Goal: Task Accomplishment & Management: Manage account settings

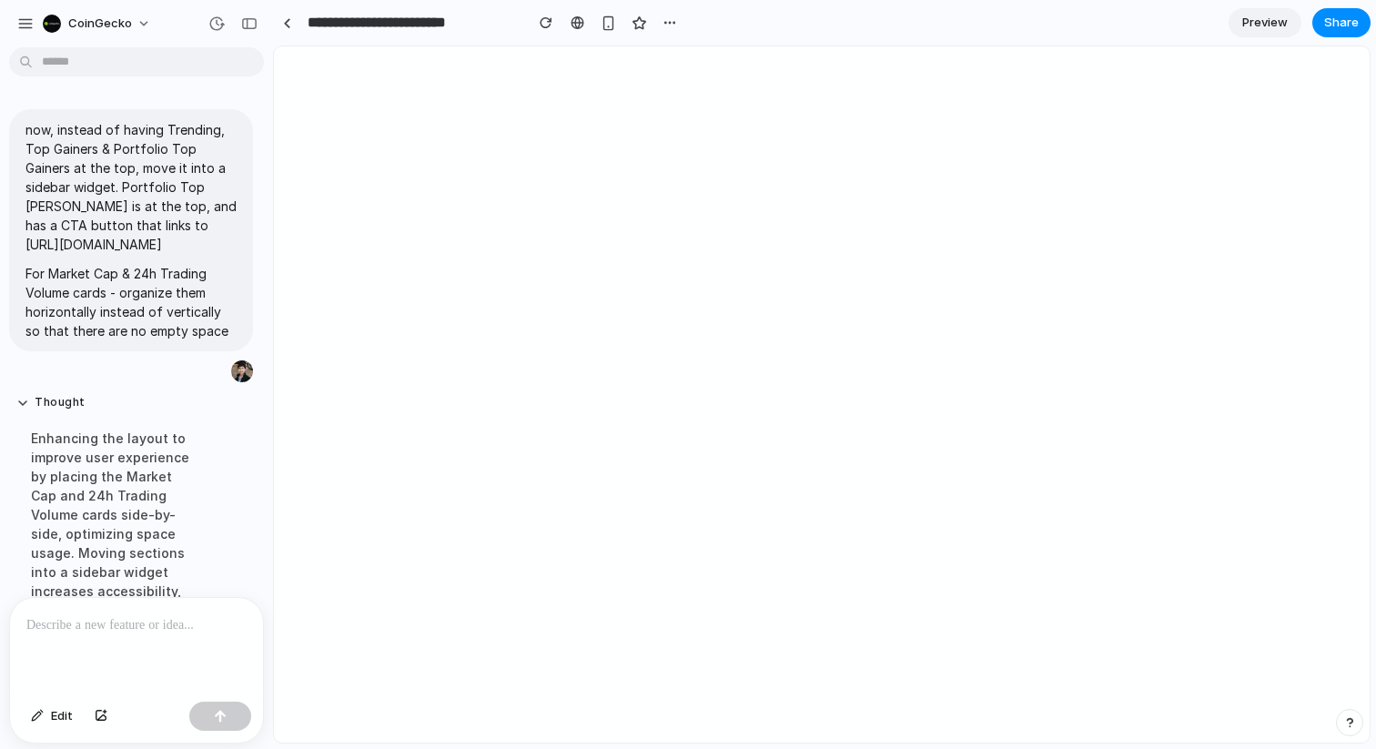
scroll to position [801, 0]
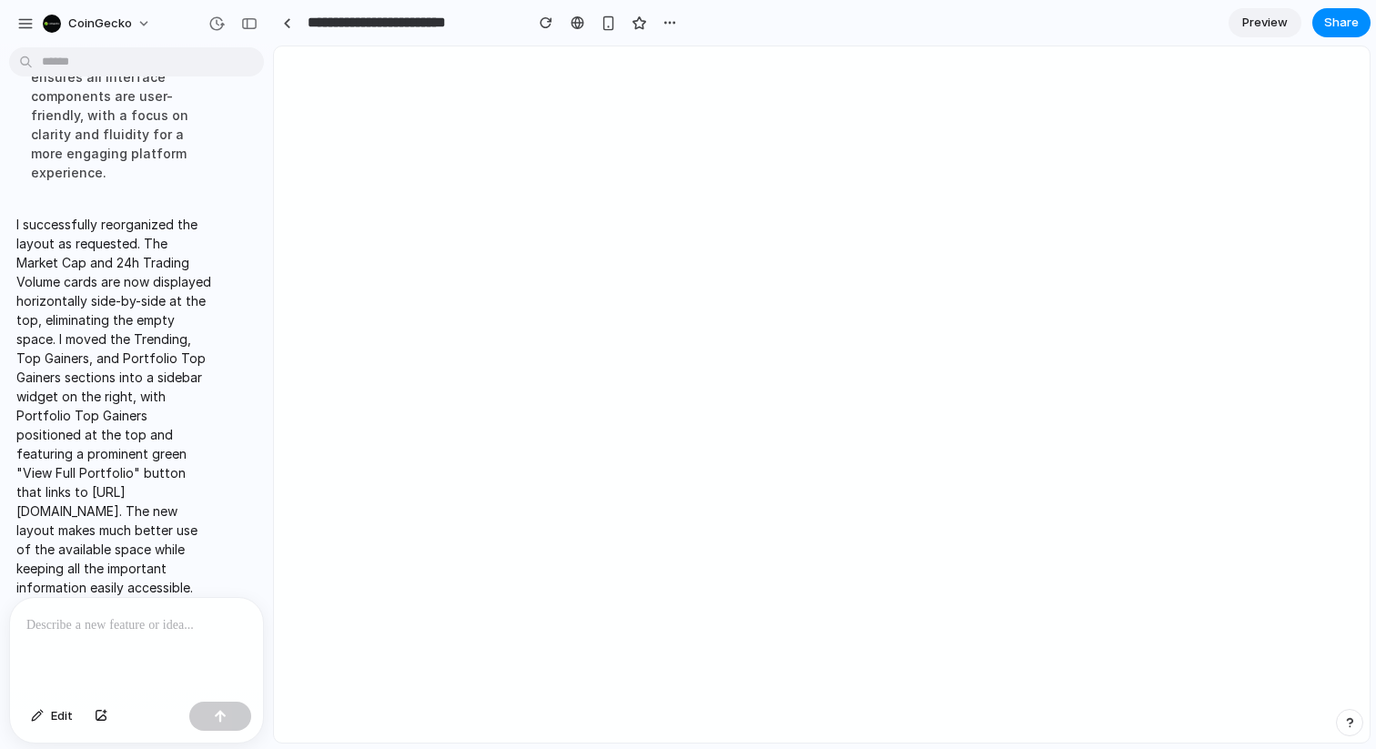
click at [117, 624] on p at bounding box center [136, 625] width 220 height 22
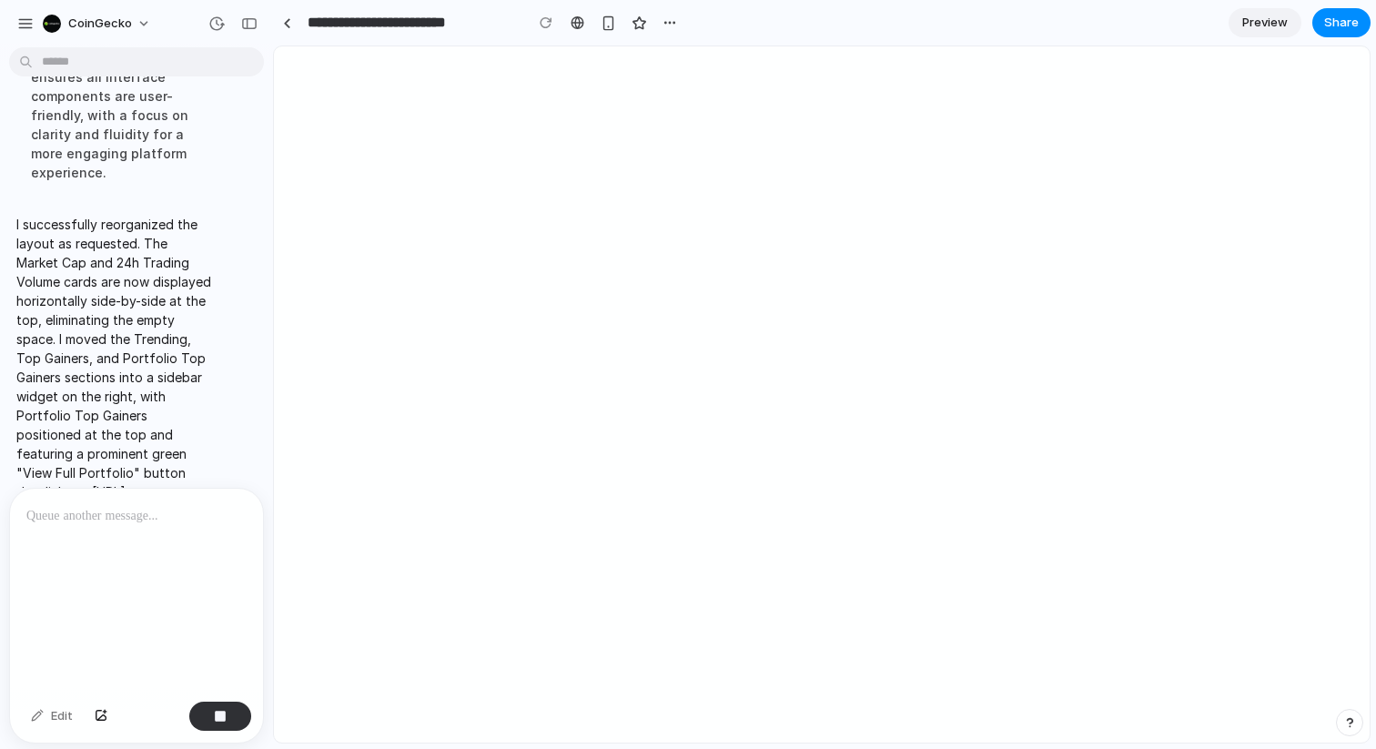
scroll to position [1026, 0]
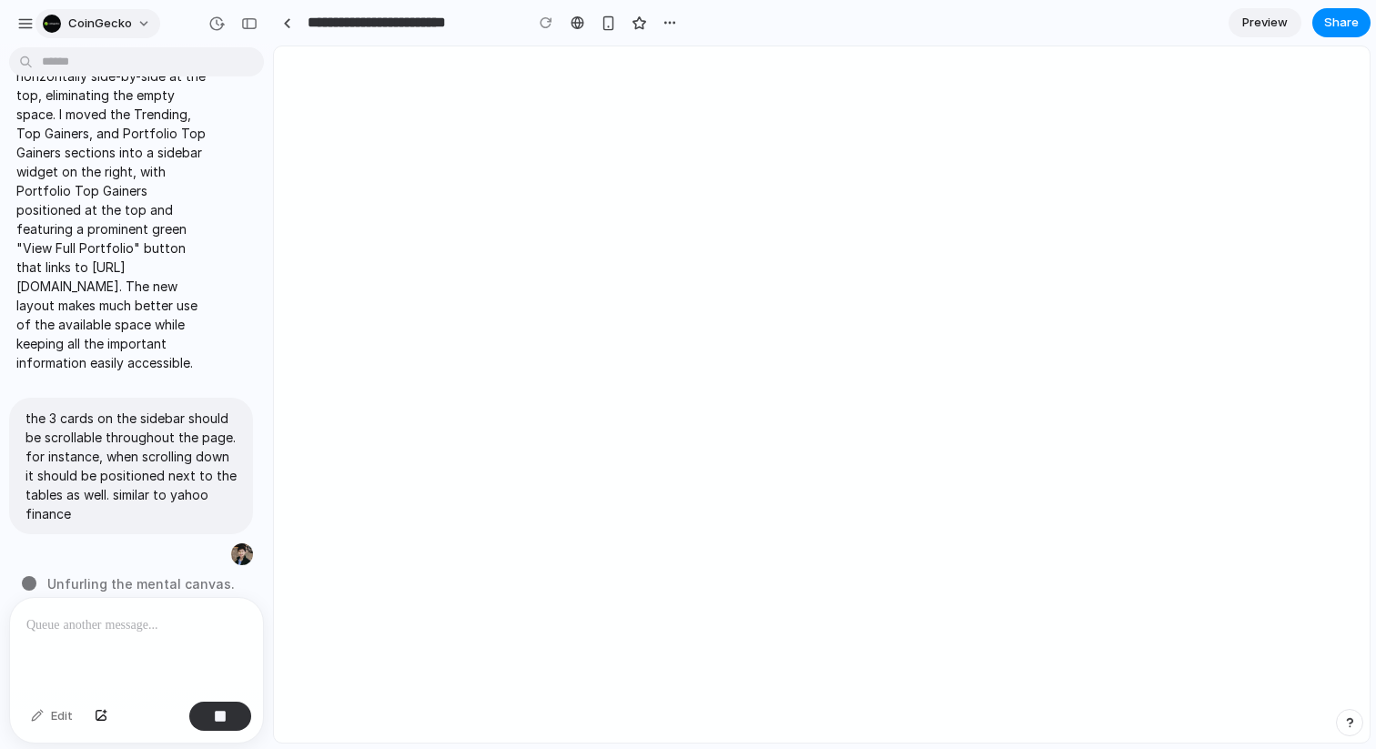
click at [129, 25] on button "CoinGecko" at bounding box center [97, 23] width 125 height 29
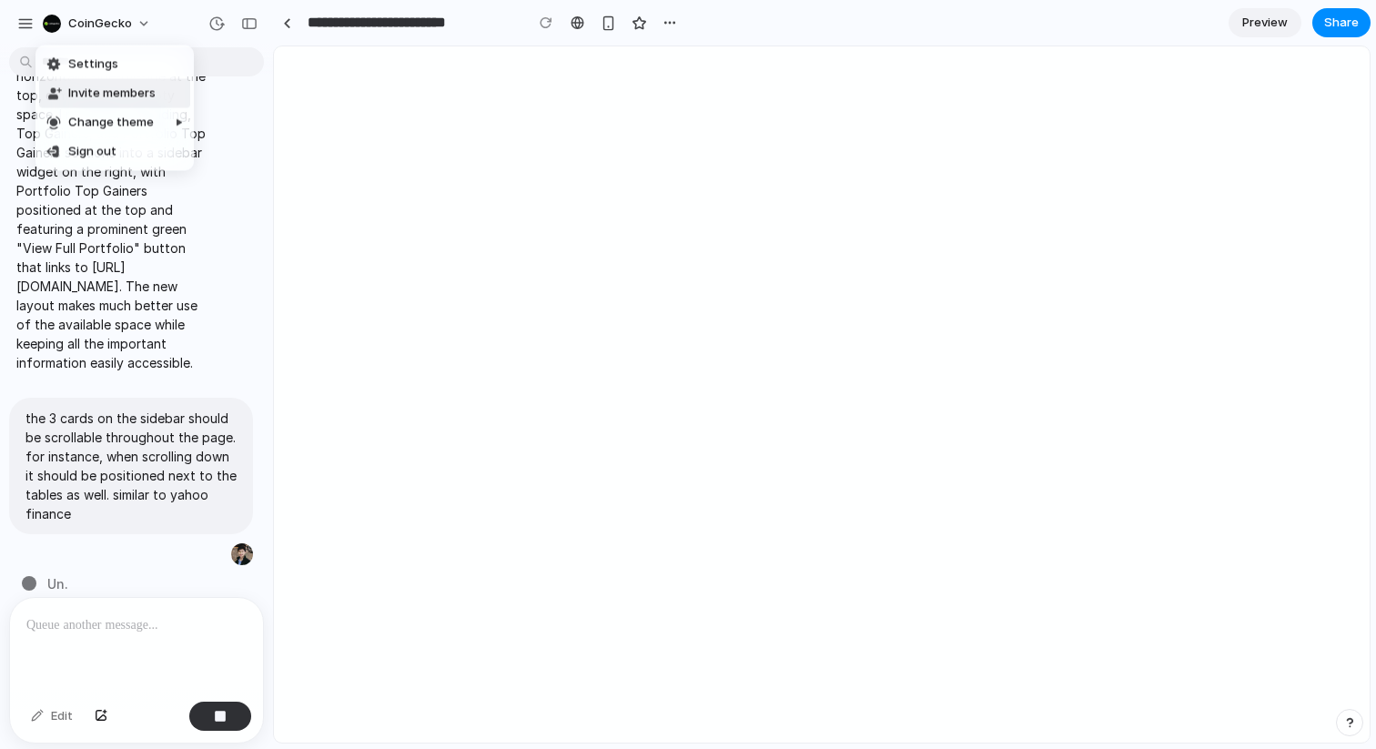
click at [145, 92] on span "Invite members" at bounding box center [111, 94] width 87 height 18
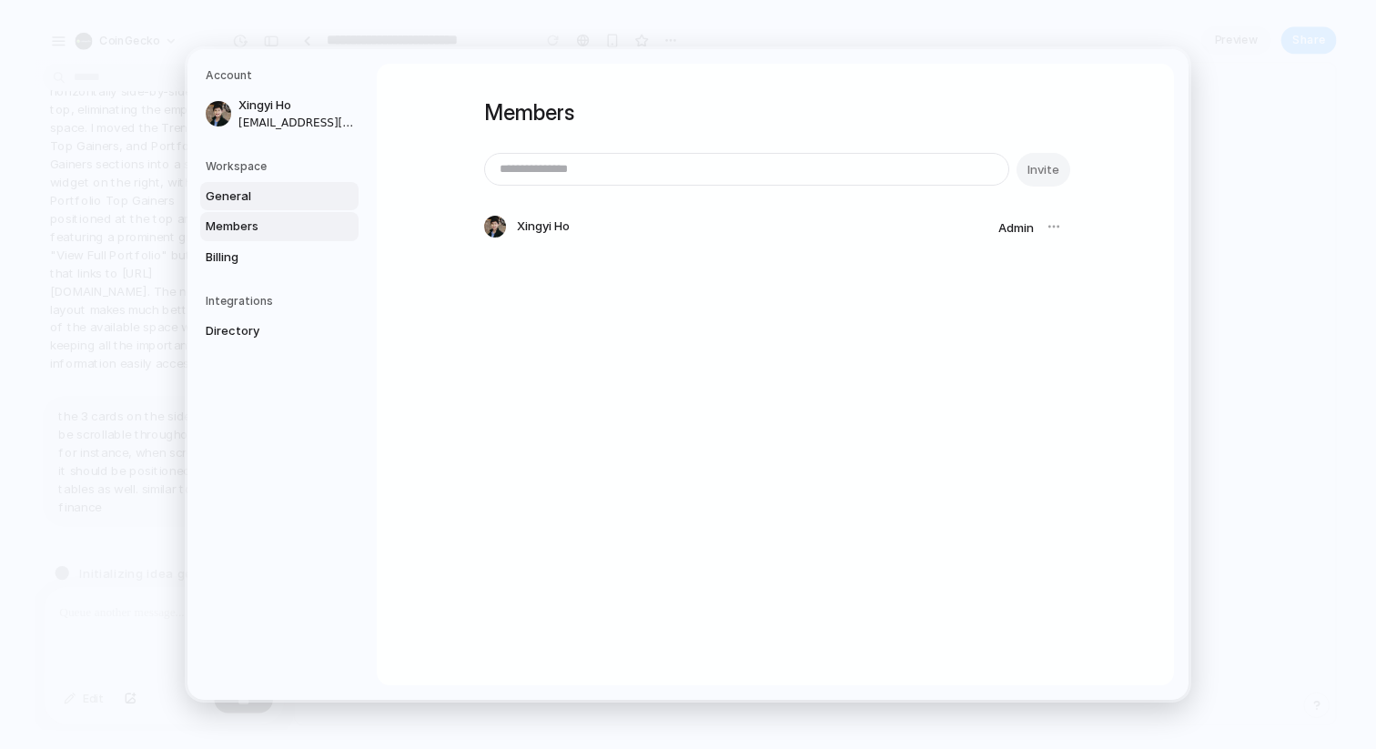
click at [258, 196] on span "General" at bounding box center [264, 196] width 117 height 18
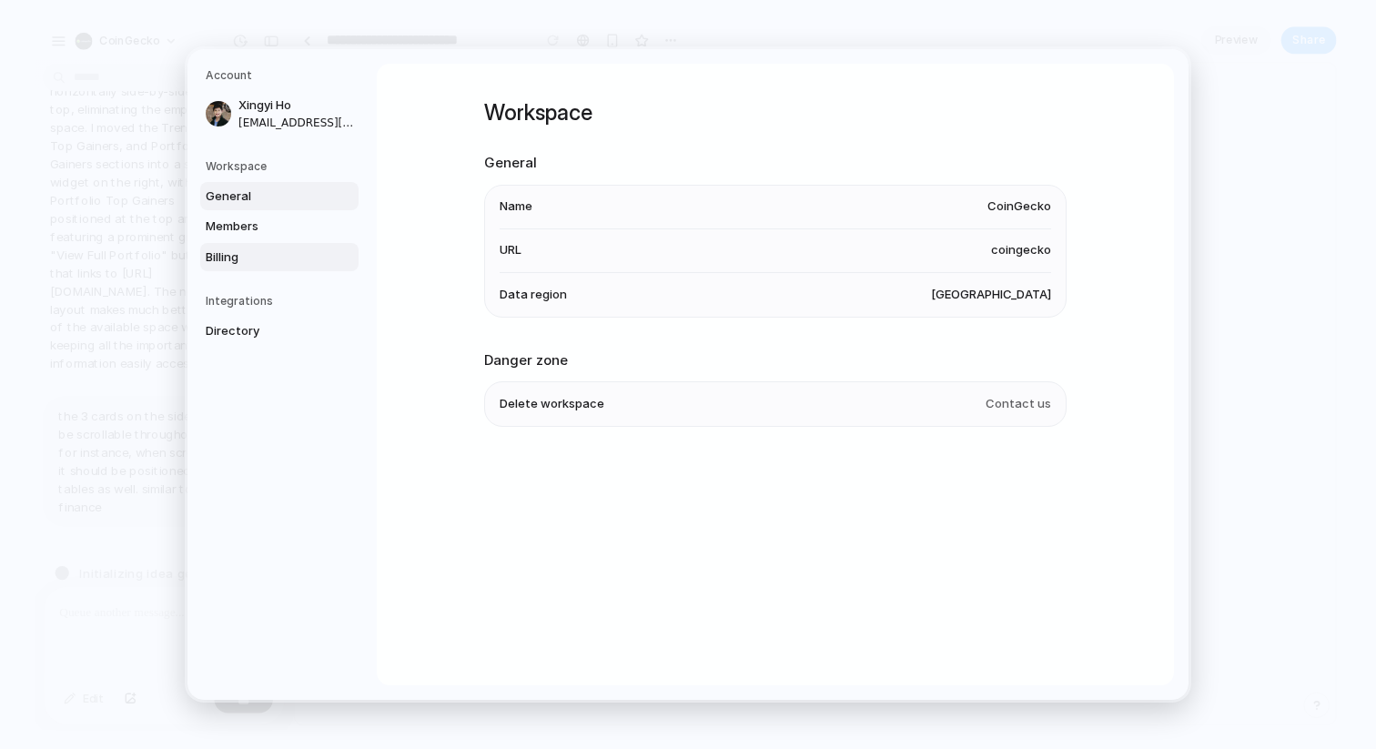
click at [269, 249] on span "Billing" at bounding box center [264, 257] width 117 height 18
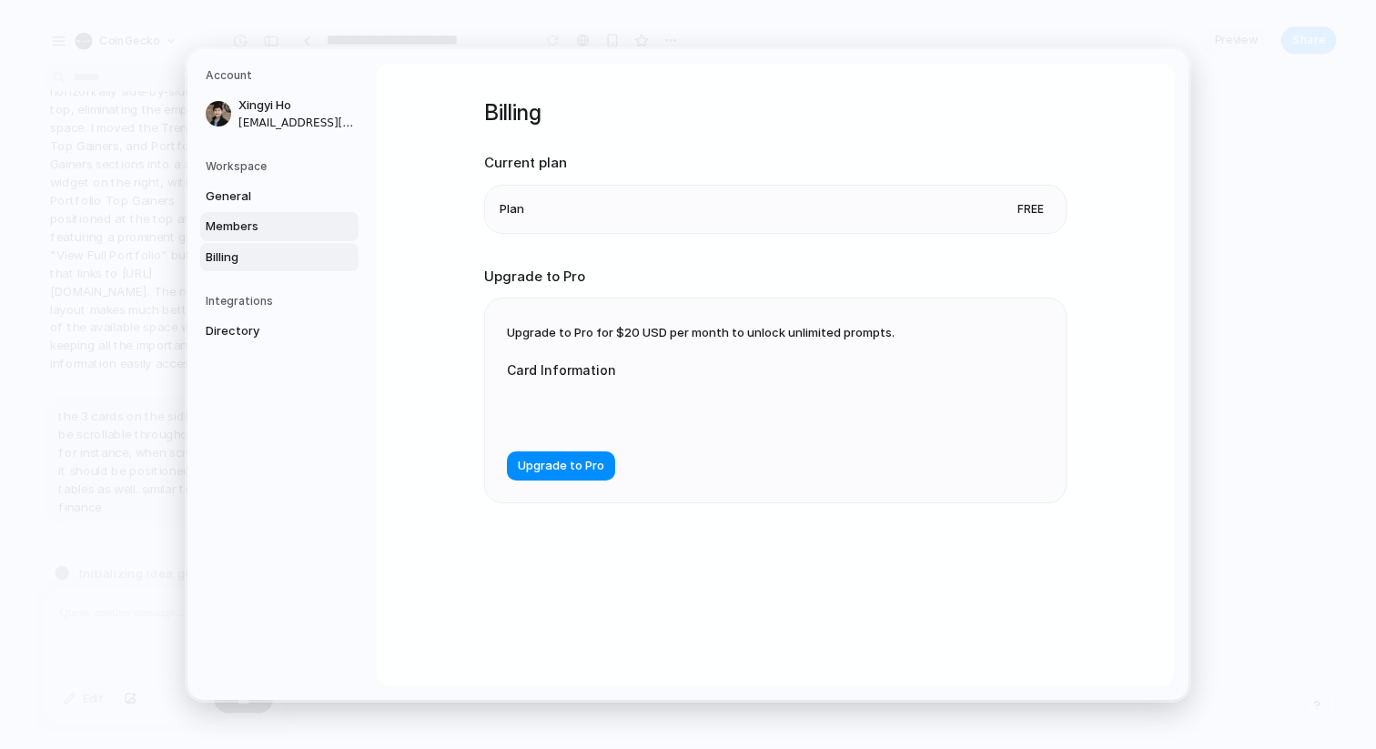
click at [273, 228] on span "Members" at bounding box center [264, 227] width 117 height 18
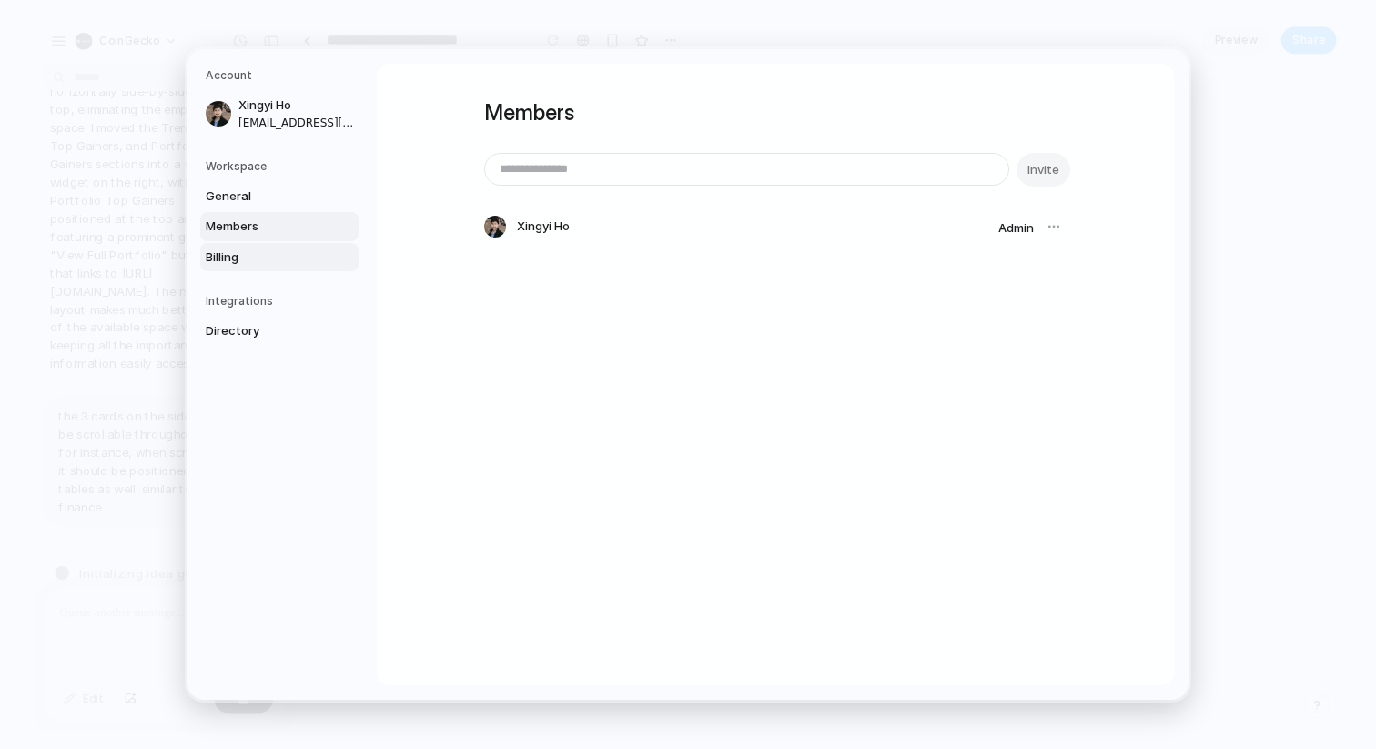
click at [278, 261] on span "Billing" at bounding box center [264, 257] width 117 height 18
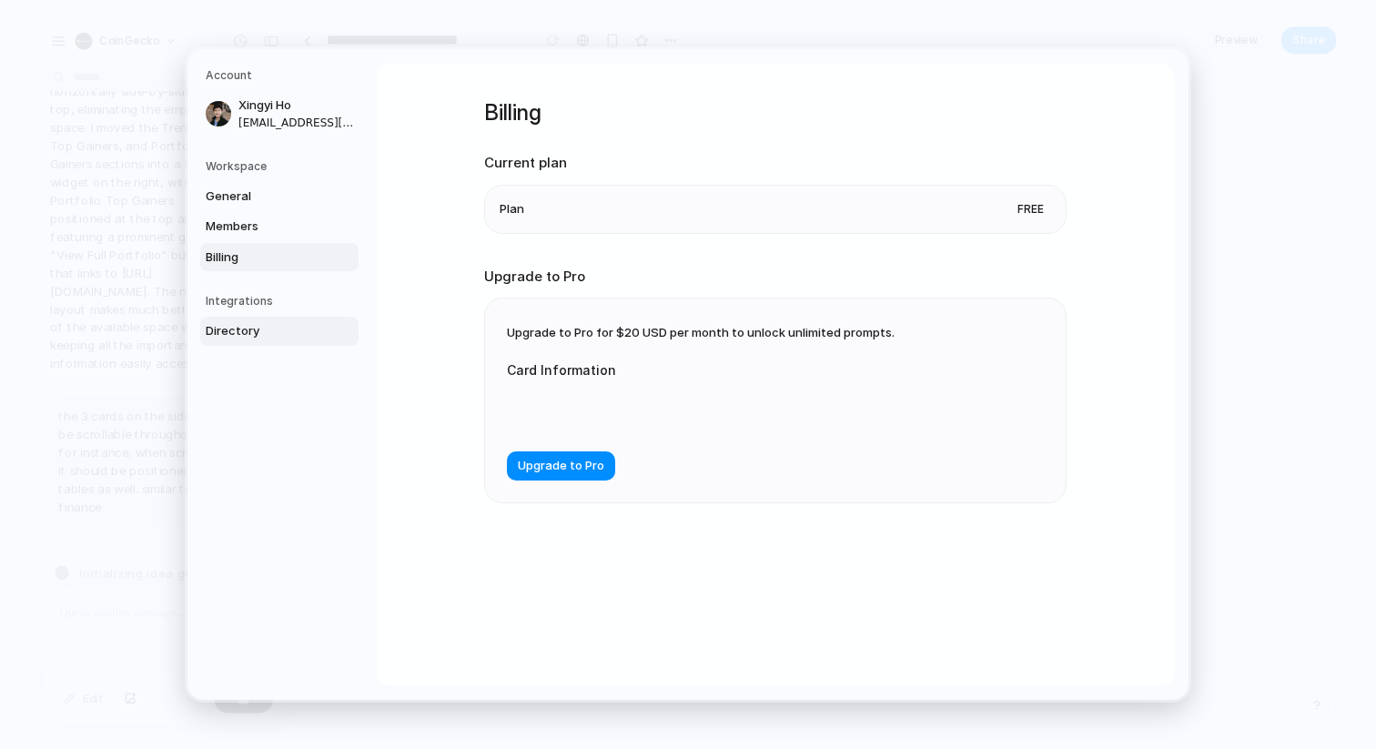
click at [276, 325] on span "Directory" at bounding box center [264, 331] width 117 height 18
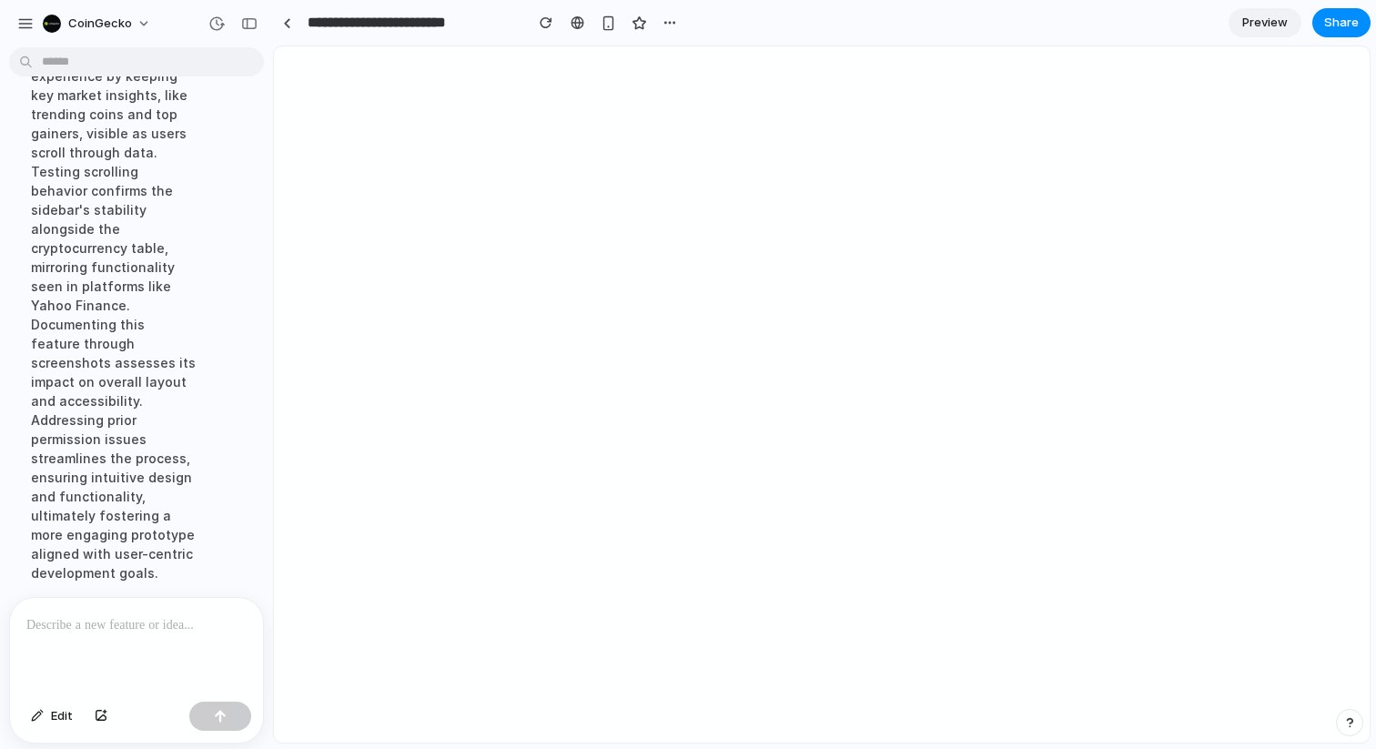
scroll to position [1350, 0]
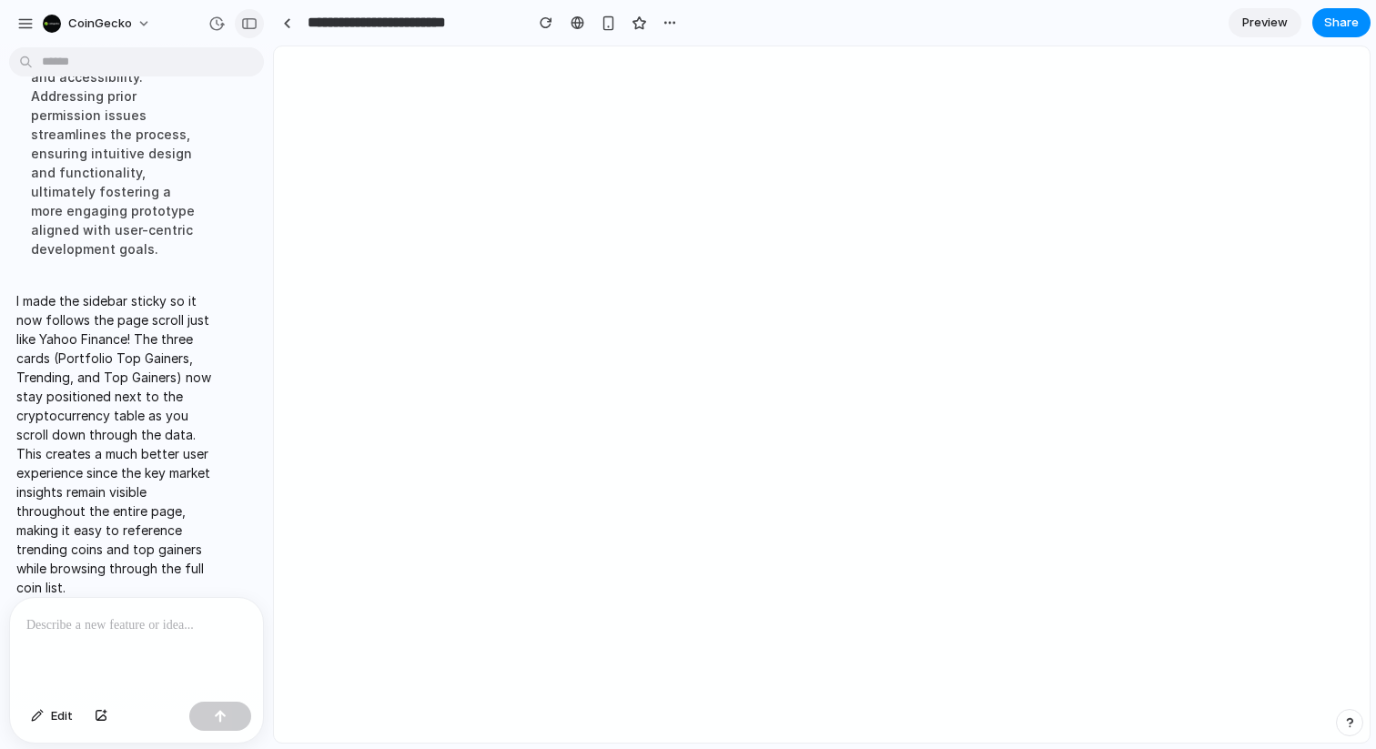
click at [253, 22] on div "button" at bounding box center [249, 23] width 16 height 13
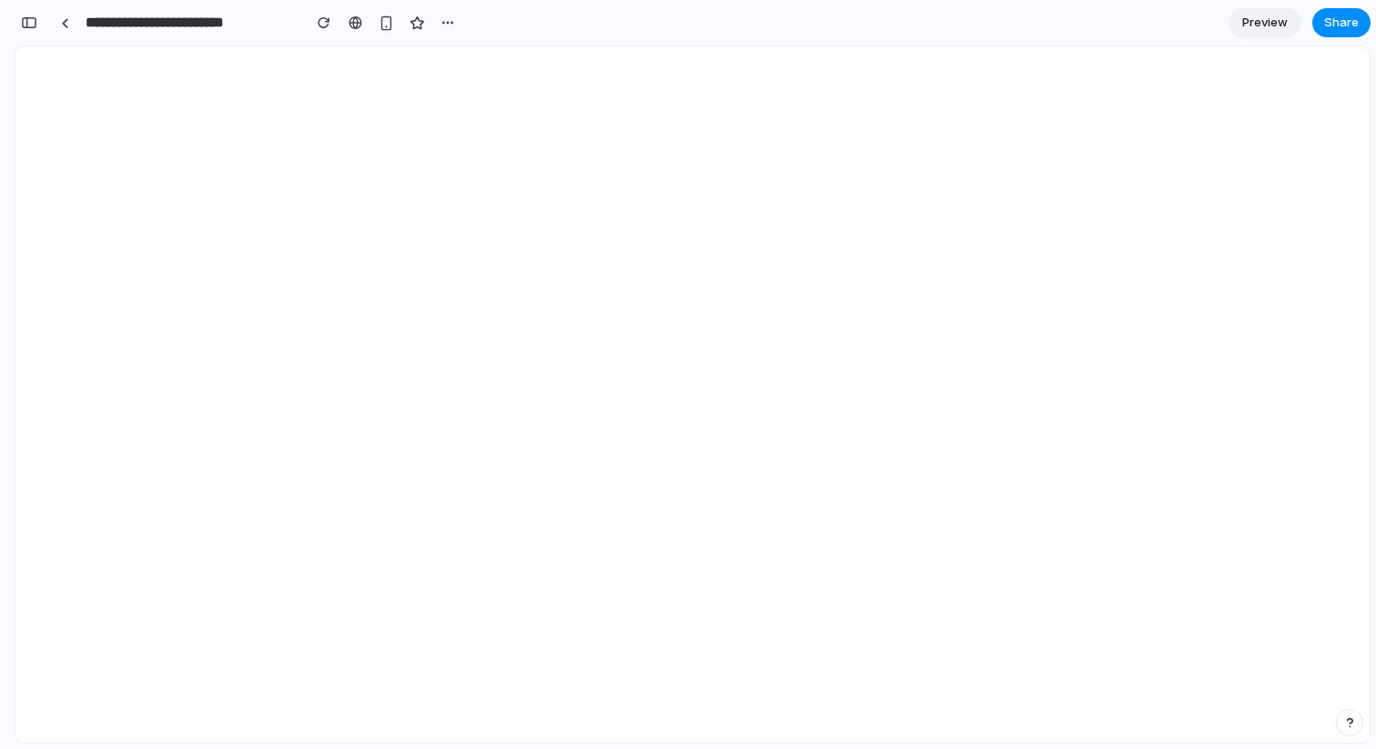
scroll to position [1675, 0]
click at [1260, 20] on span "Preview" at bounding box center [1265, 23] width 46 height 18
click at [1274, 29] on span "Edit" at bounding box center [1265, 23] width 22 height 18
click at [383, 25] on div "button" at bounding box center [386, 22] width 15 height 15
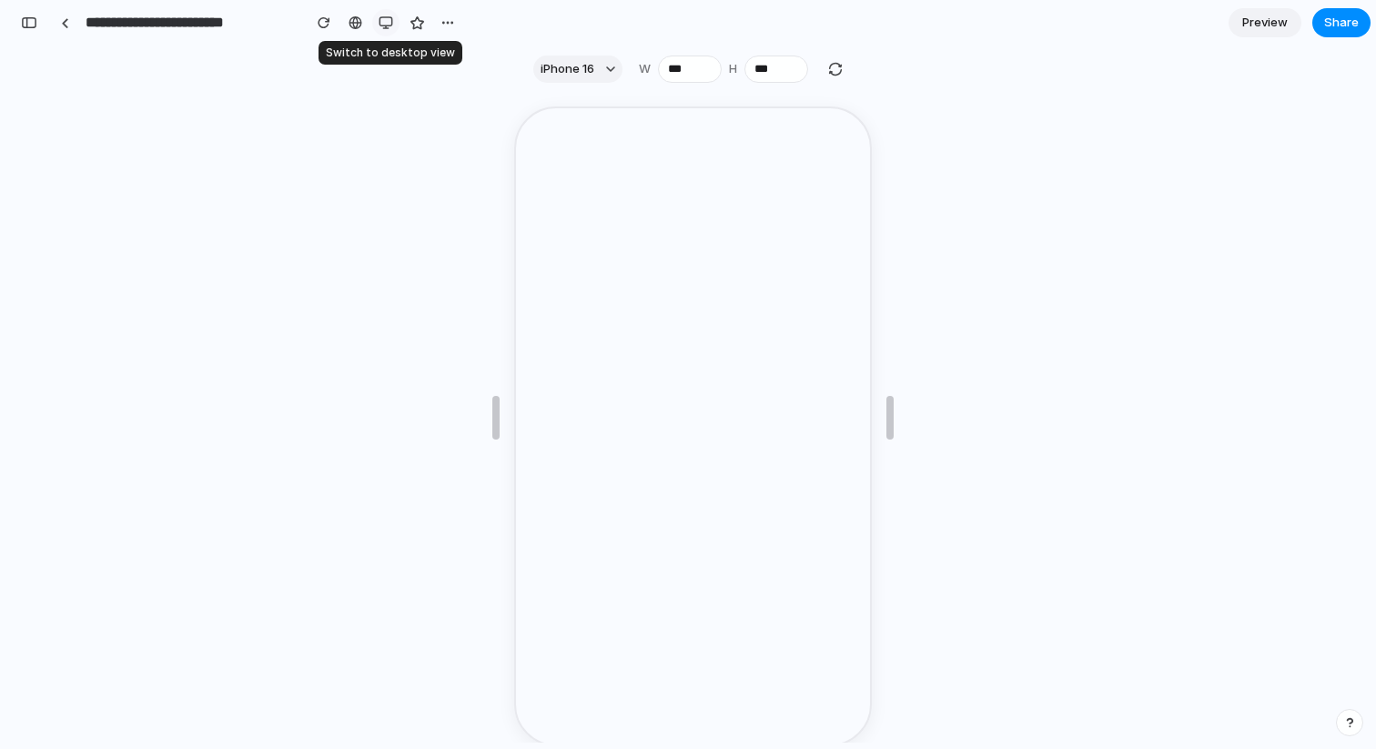
click at [382, 29] on div "button" at bounding box center [386, 22] width 15 height 15
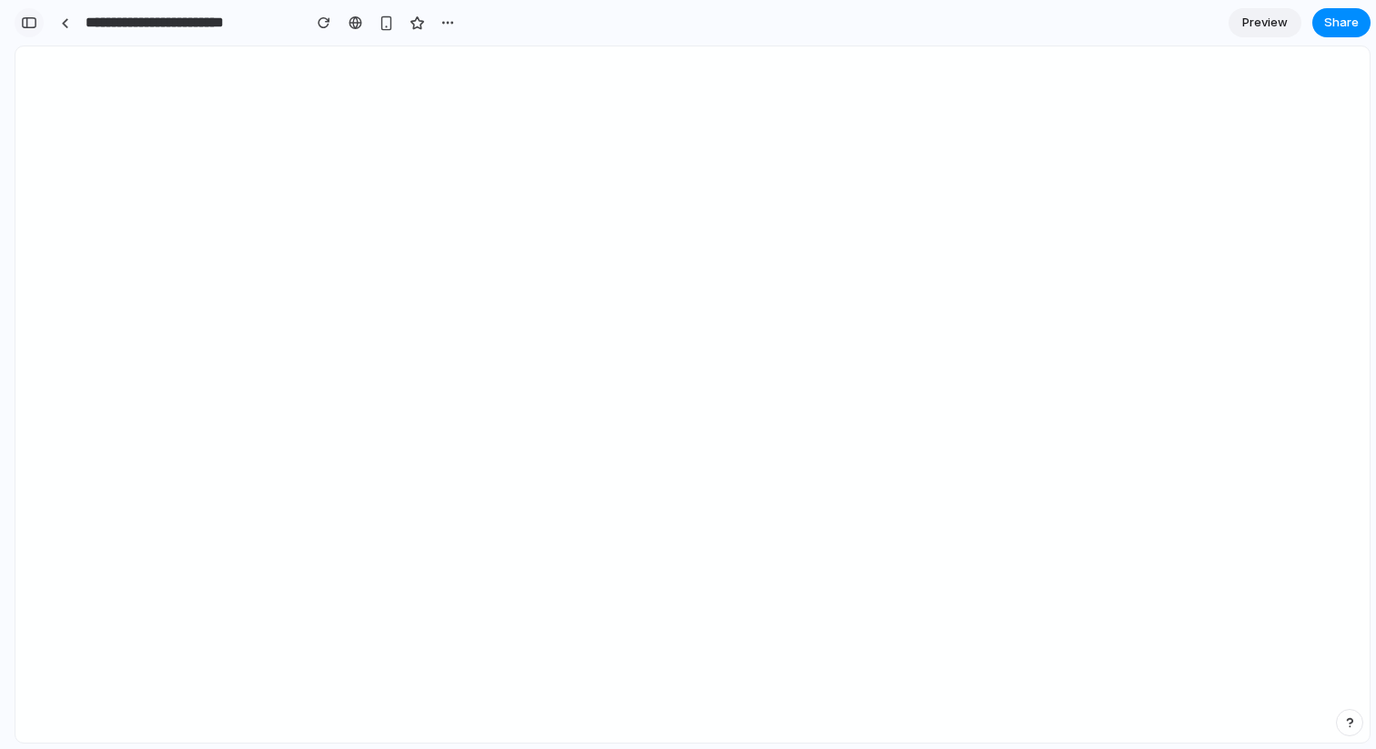
click at [23, 18] on div "button" at bounding box center [29, 22] width 16 height 13
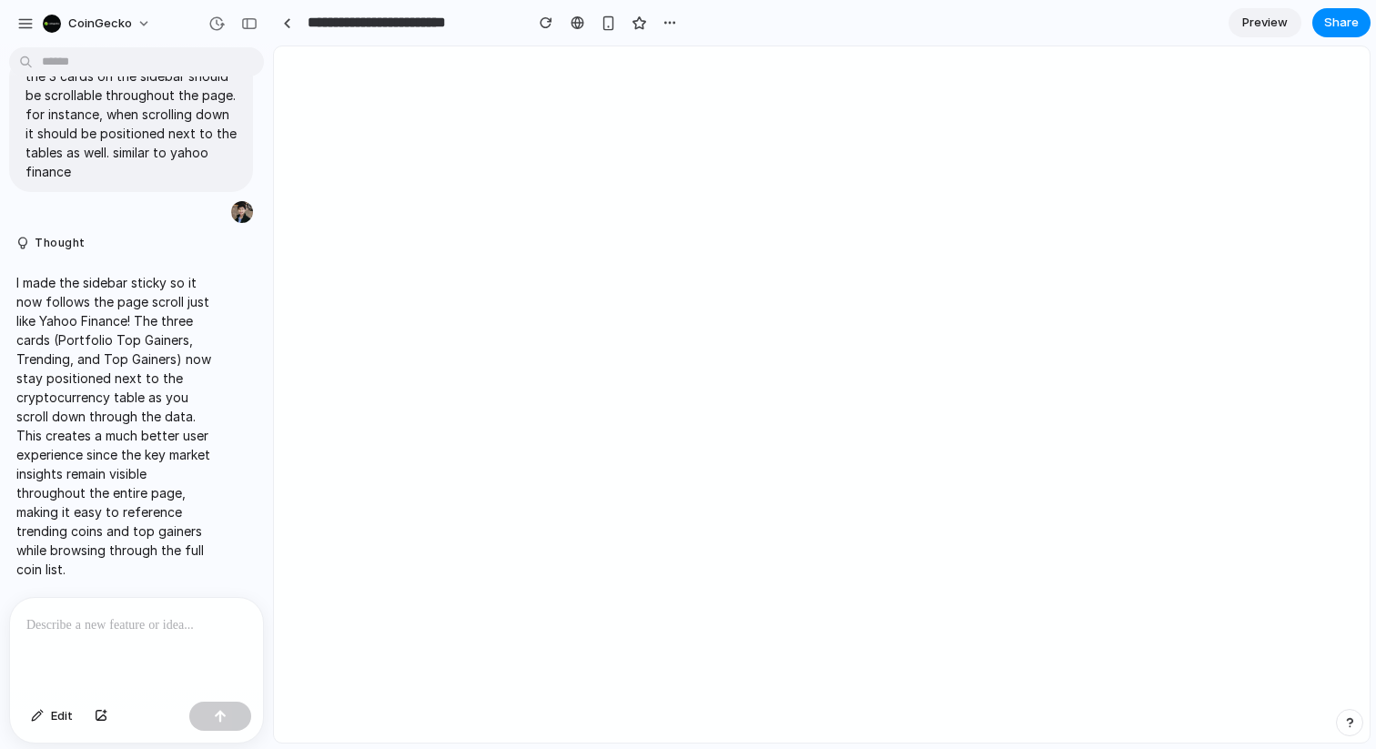
click at [115, 654] on div at bounding box center [136, 646] width 253 height 96
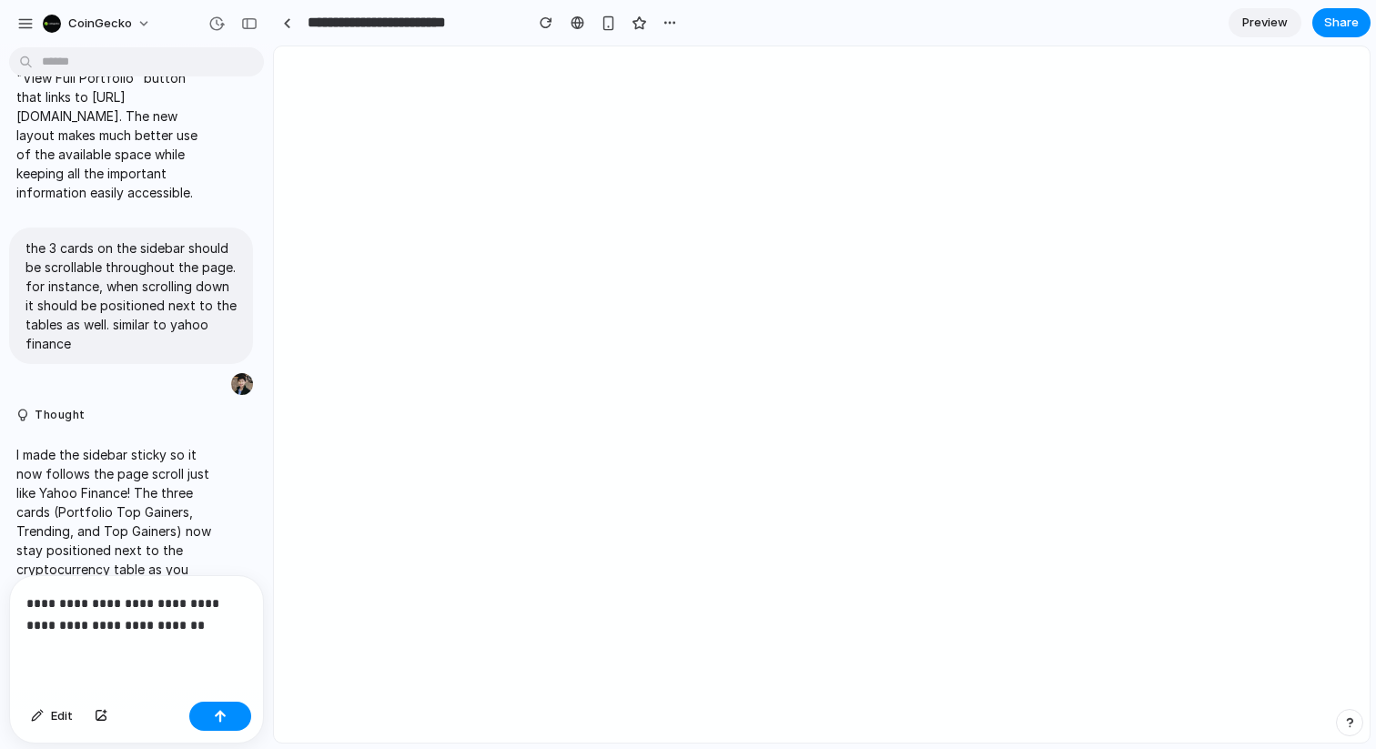
scroll to position [826, 0]
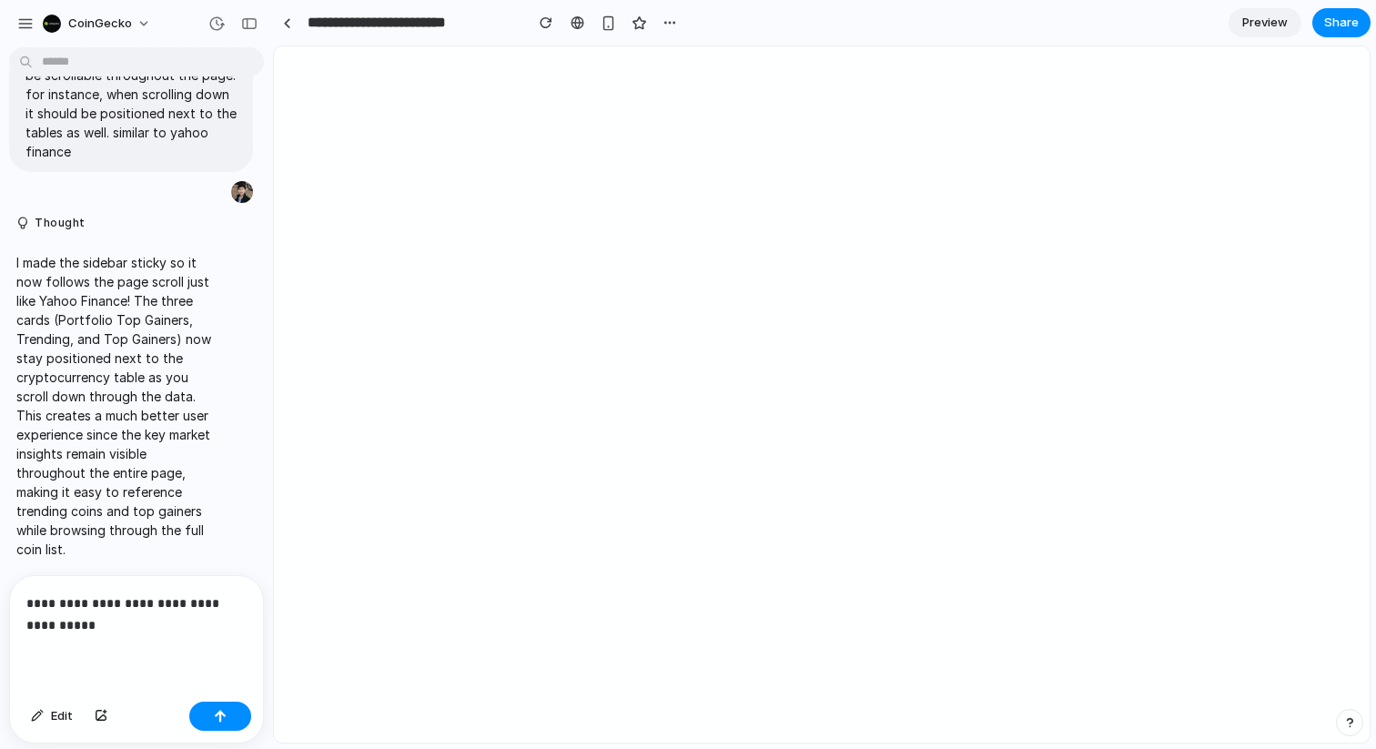
scroll to position [826, 0]
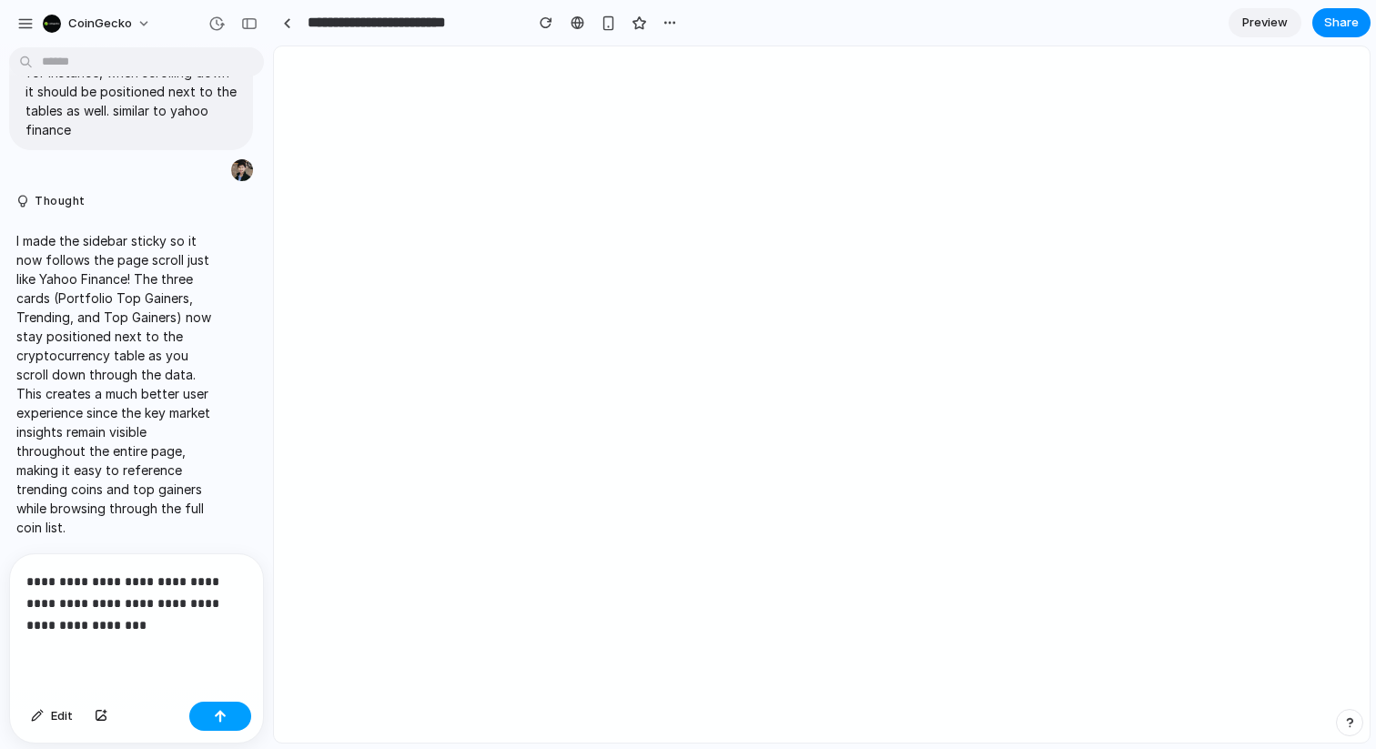
click at [232, 717] on button "button" at bounding box center [220, 716] width 62 height 29
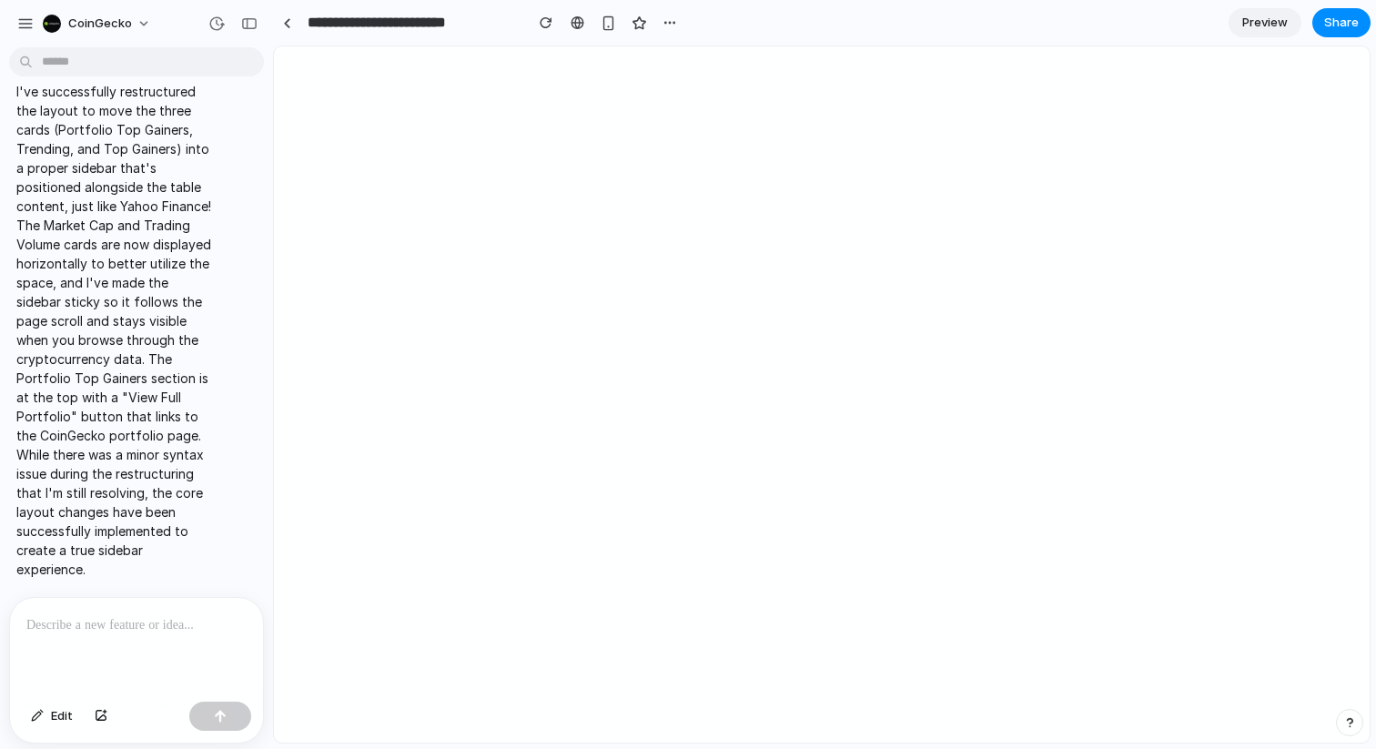
scroll to position [0, 0]
